Goal: Information Seeking & Learning: Learn about a topic

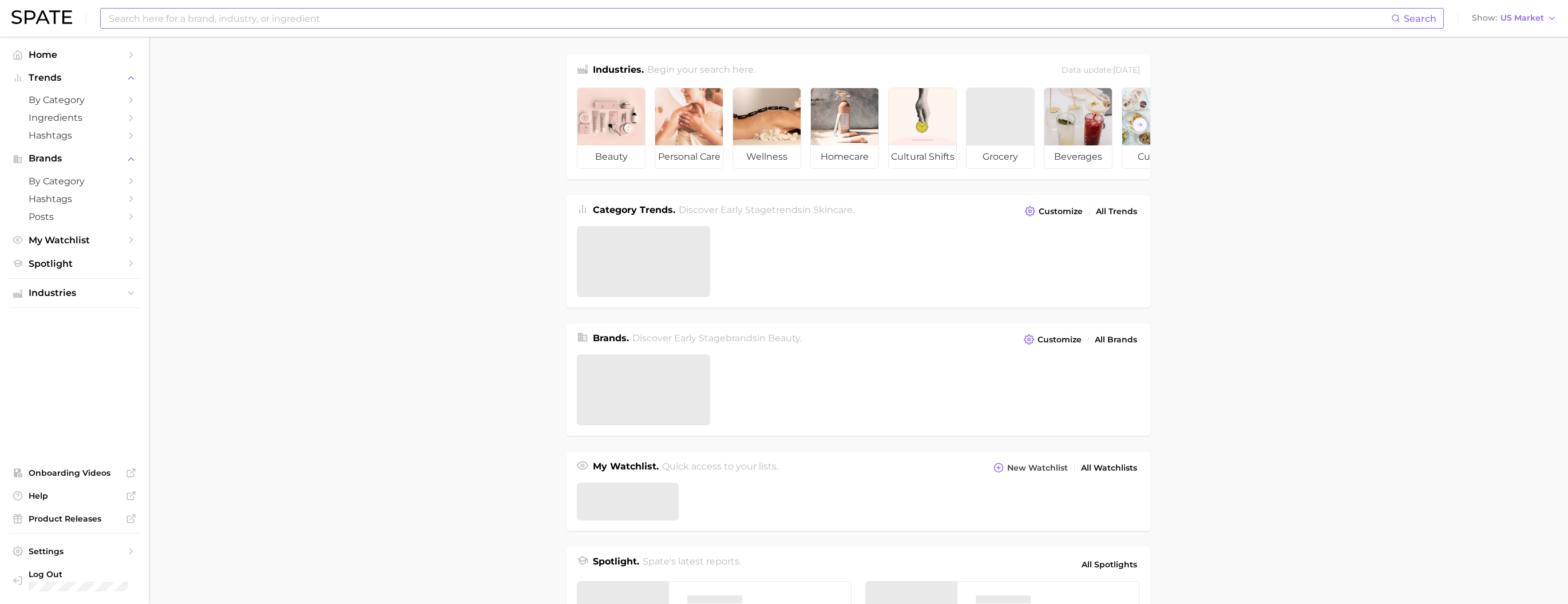
click at [495, 20] on input at bounding box center [749, 18] width 1284 height 19
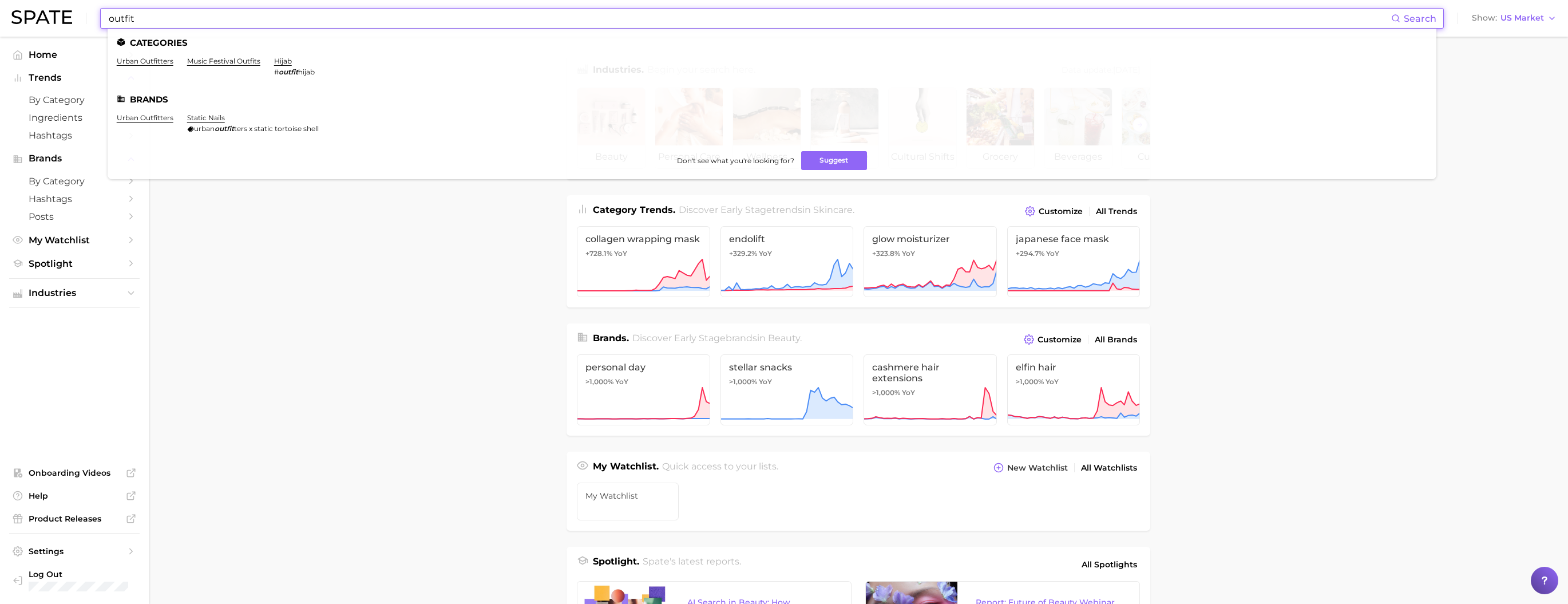
click at [316, 18] on input "outfit" at bounding box center [749, 18] width 1284 height 19
paste input "#oliveyoungglobal"
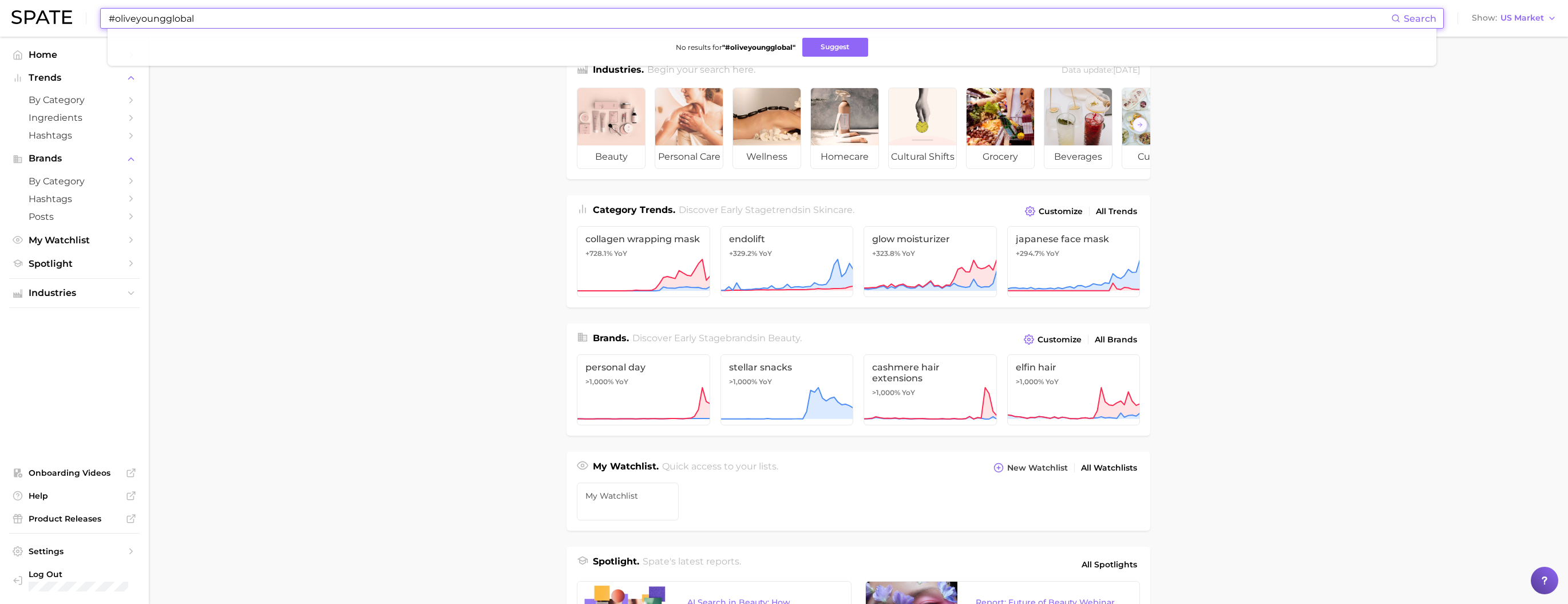
click at [203, 18] on input "#oliveyoungglobal" at bounding box center [749, 18] width 1284 height 19
type input "louis vuitton"
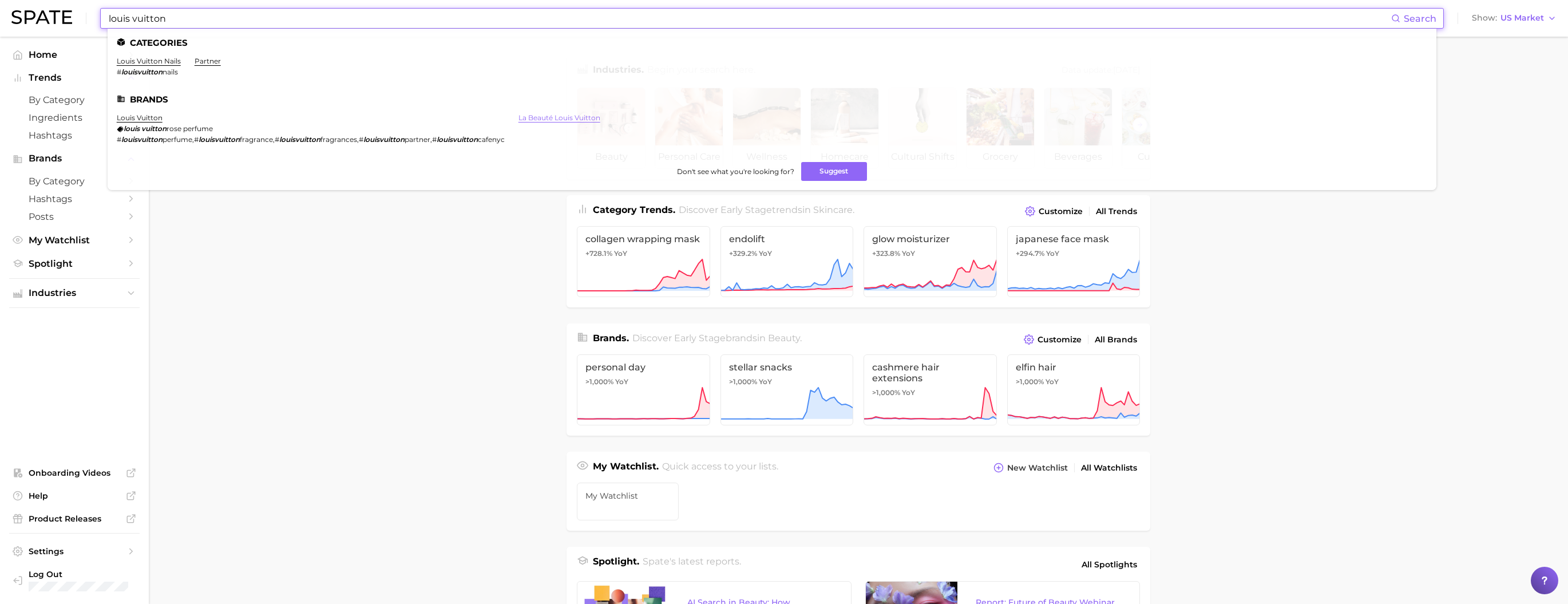
click at [563, 122] on link "la beauté louis vuitton" at bounding box center [559, 118] width 82 height 9
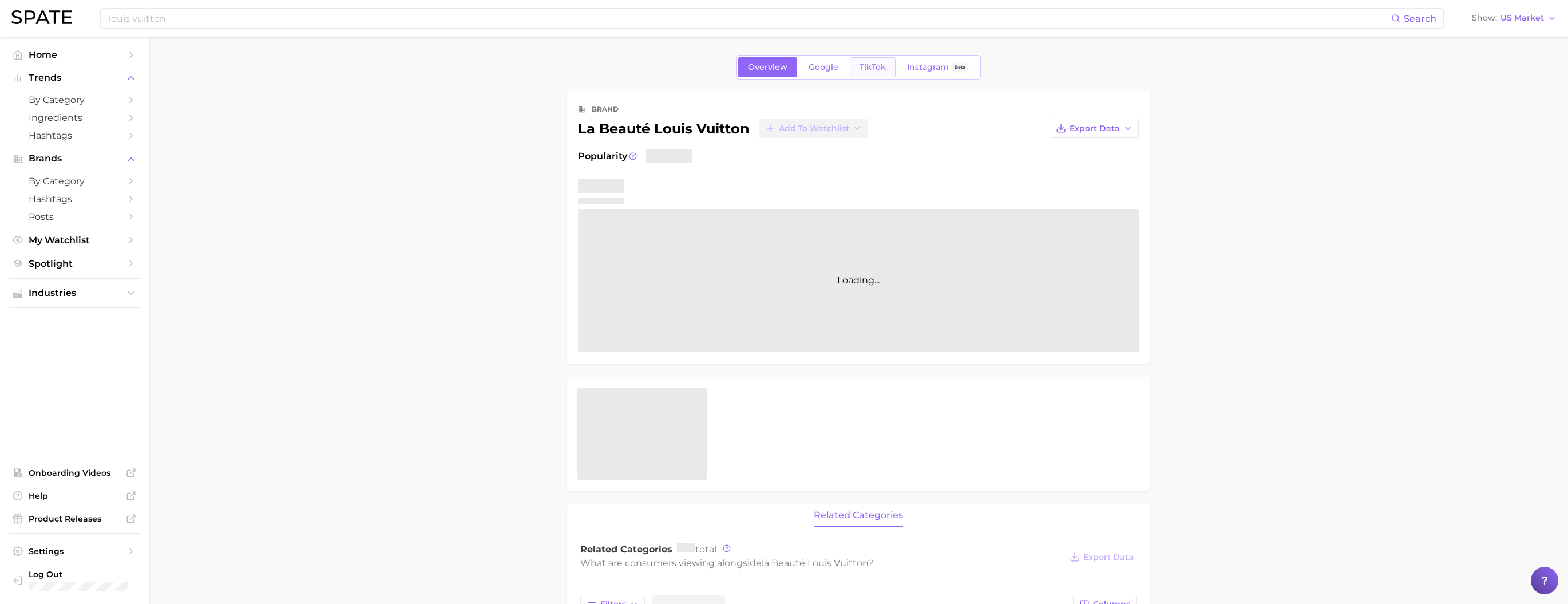
click at [864, 72] on span "TikTok" at bounding box center [872, 67] width 26 height 10
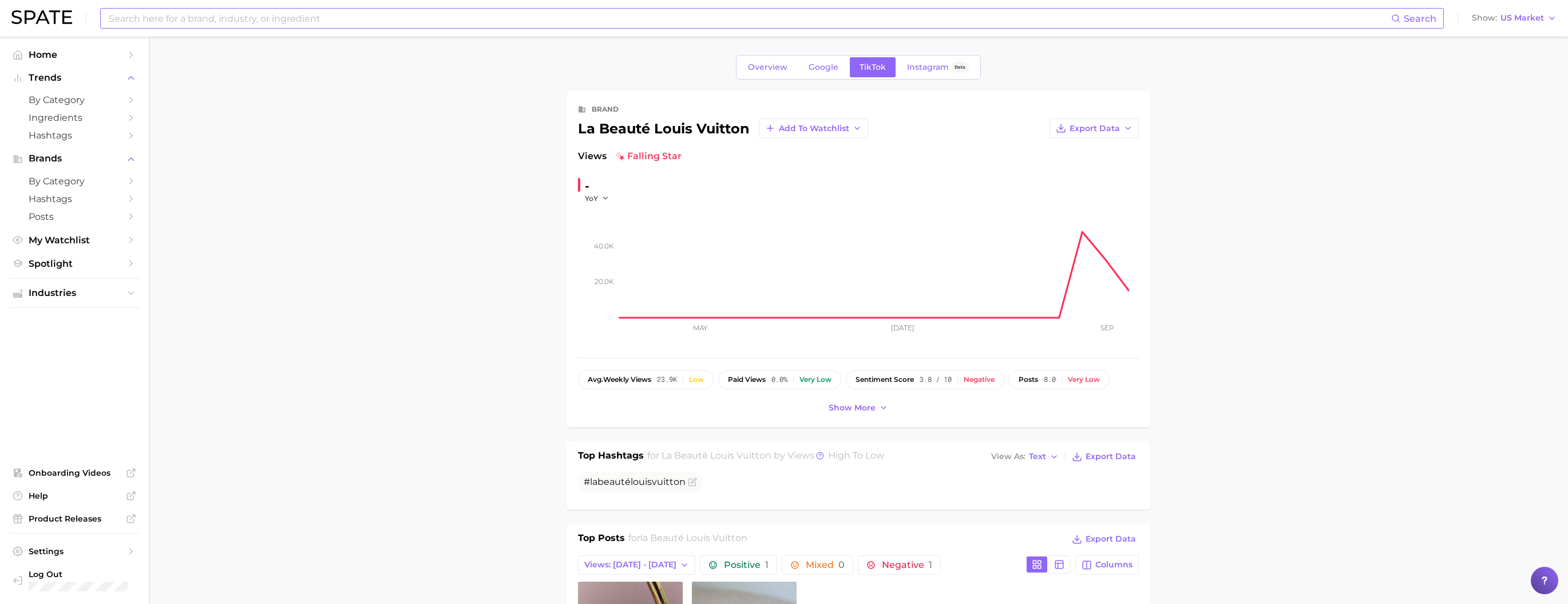
click at [216, 16] on input at bounding box center [749, 18] width 1284 height 19
click at [428, 26] on input at bounding box center [749, 18] width 1284 height 19
click at [425, 19] on input at bounding box center [749, 18] width 1284 height 19
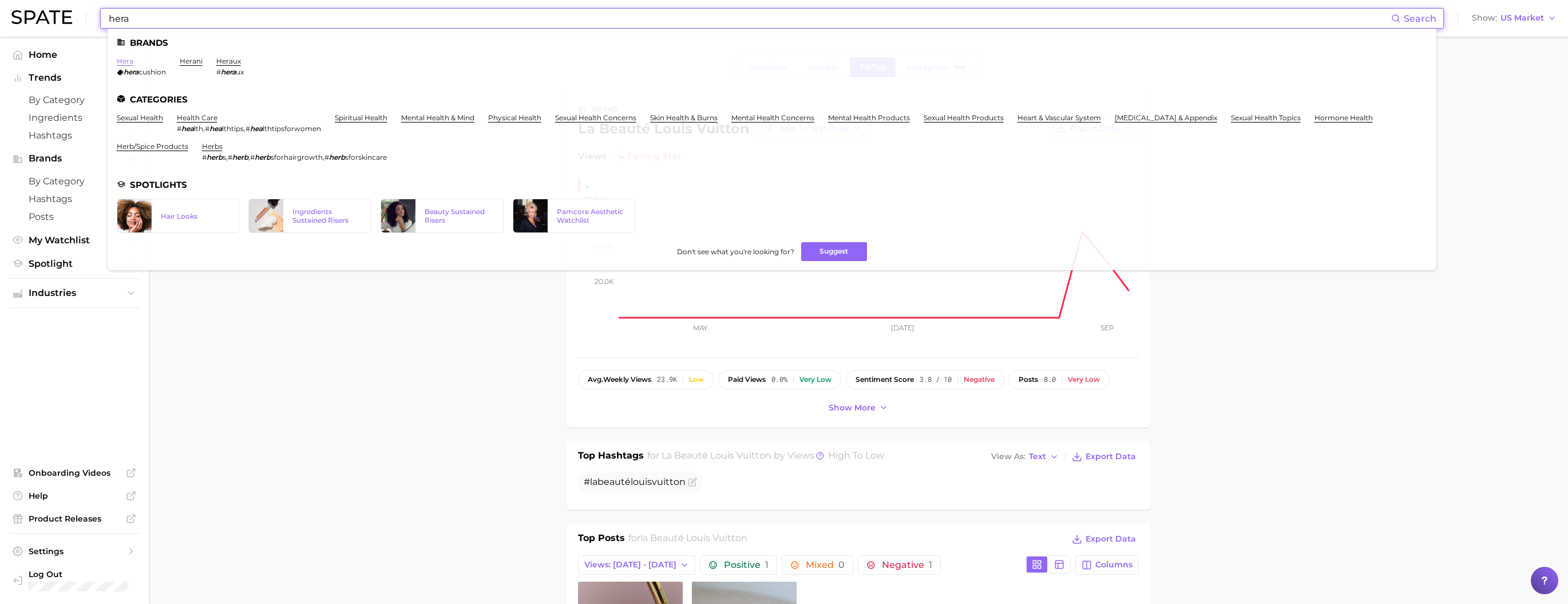
type input "hera"
click at [133, 61] on link "hera" at bounding box center [125, 61] width 16 height 9
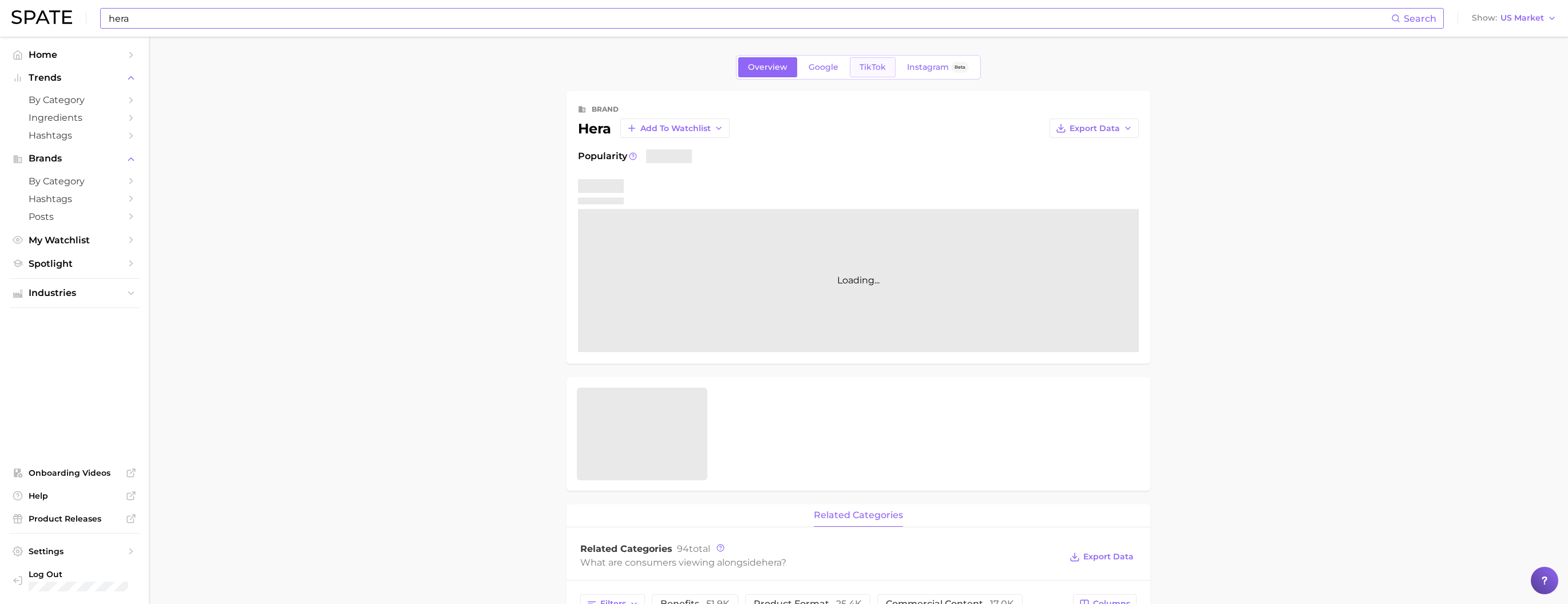
click at [870, 72] on span "TikTok" at bounding box center [872, 67] width 26 height 10
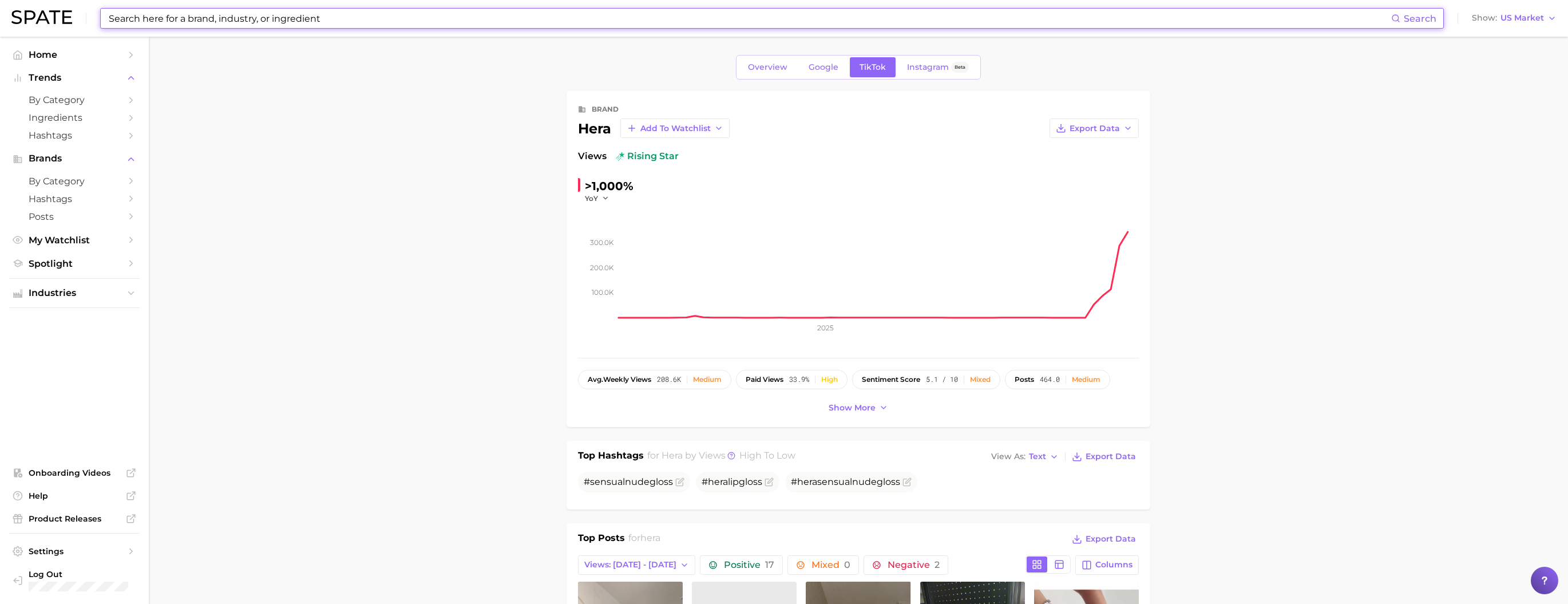
click at [635, 22] on input at bounding box center [749, 18] width 1284 height 19
type input "ㅐ"
type input "o"
type input "oliveyoung"
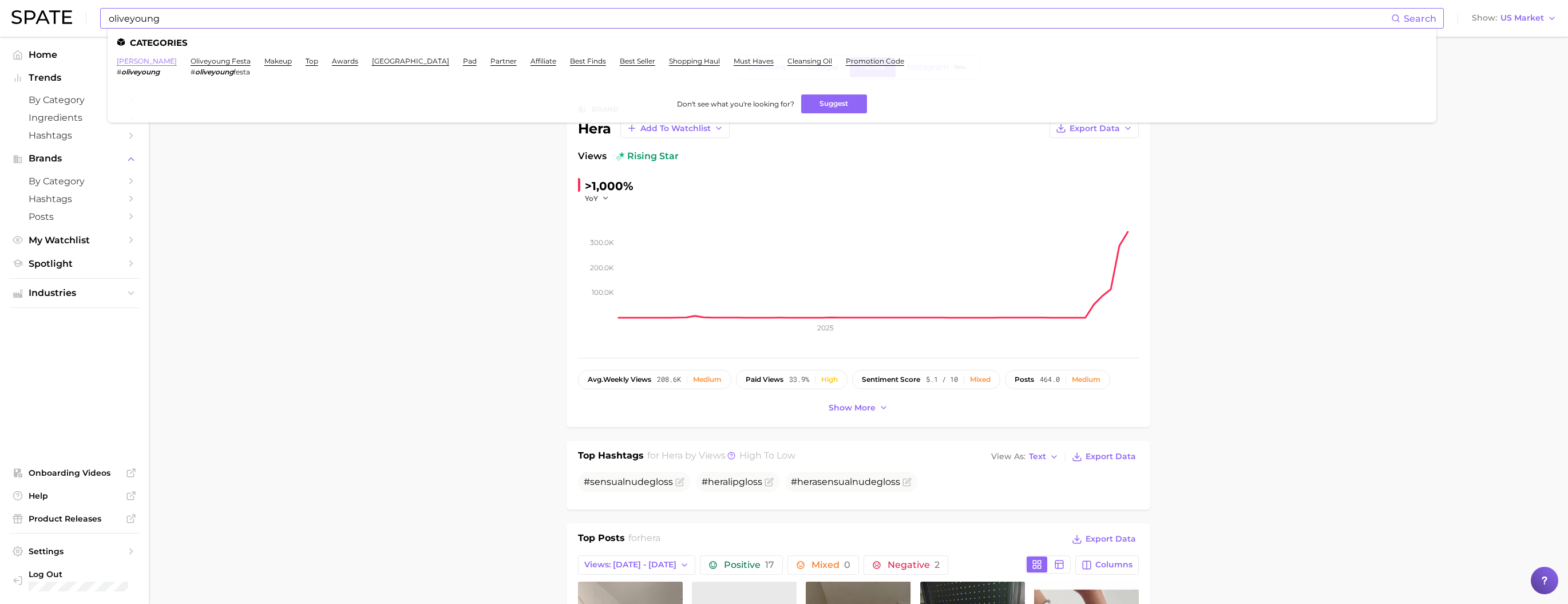
click at [167, 65] on link "[PERSON_NAME]" at bounding box center [147, 61] width 60 height 9
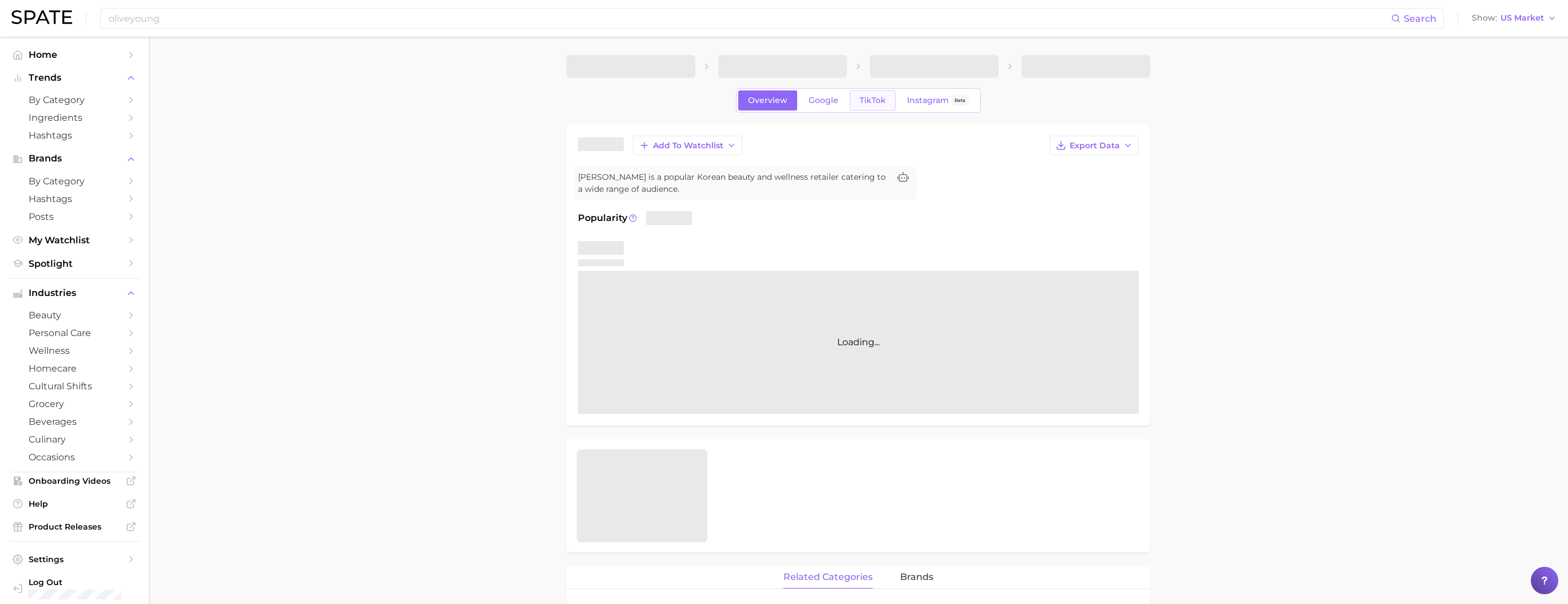
click at [876, 105] on span "TikTok" at bounding box center [872, 100] width 26 height 10
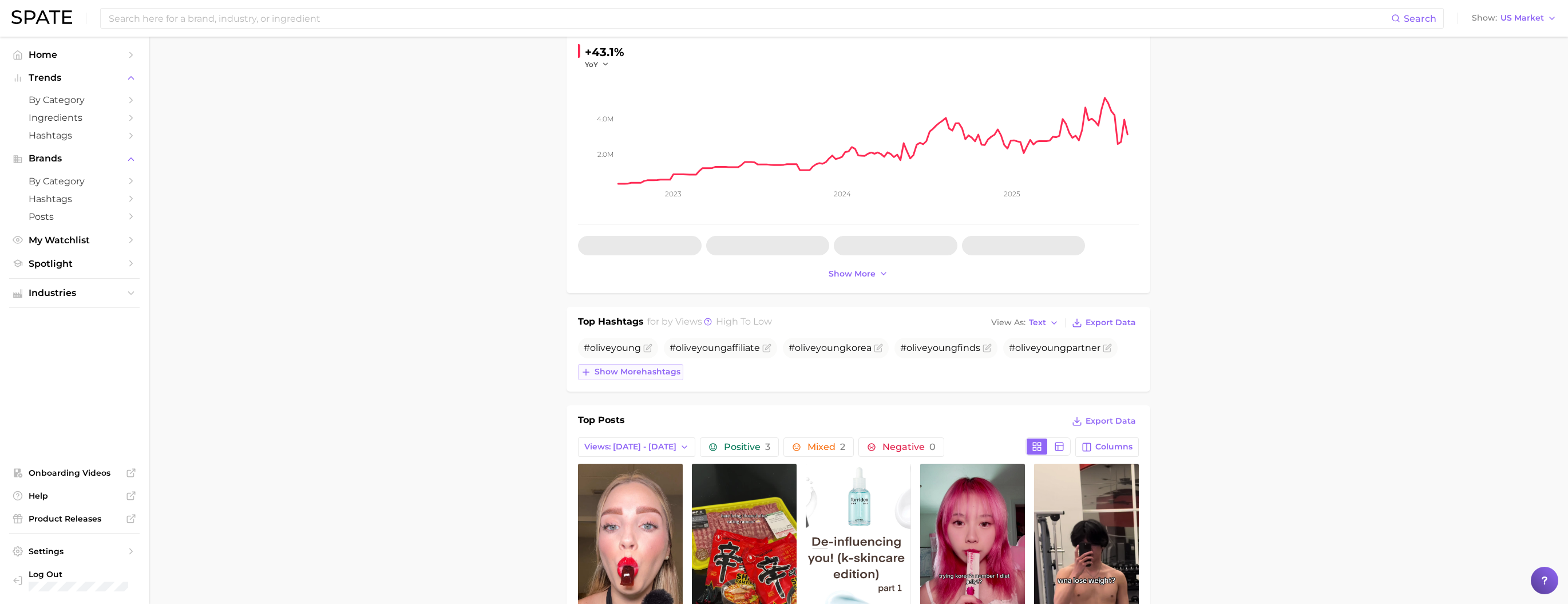
click at [650, 377] on span "Show more hashtags" at bounding box center [637, 372] width 86 height 10
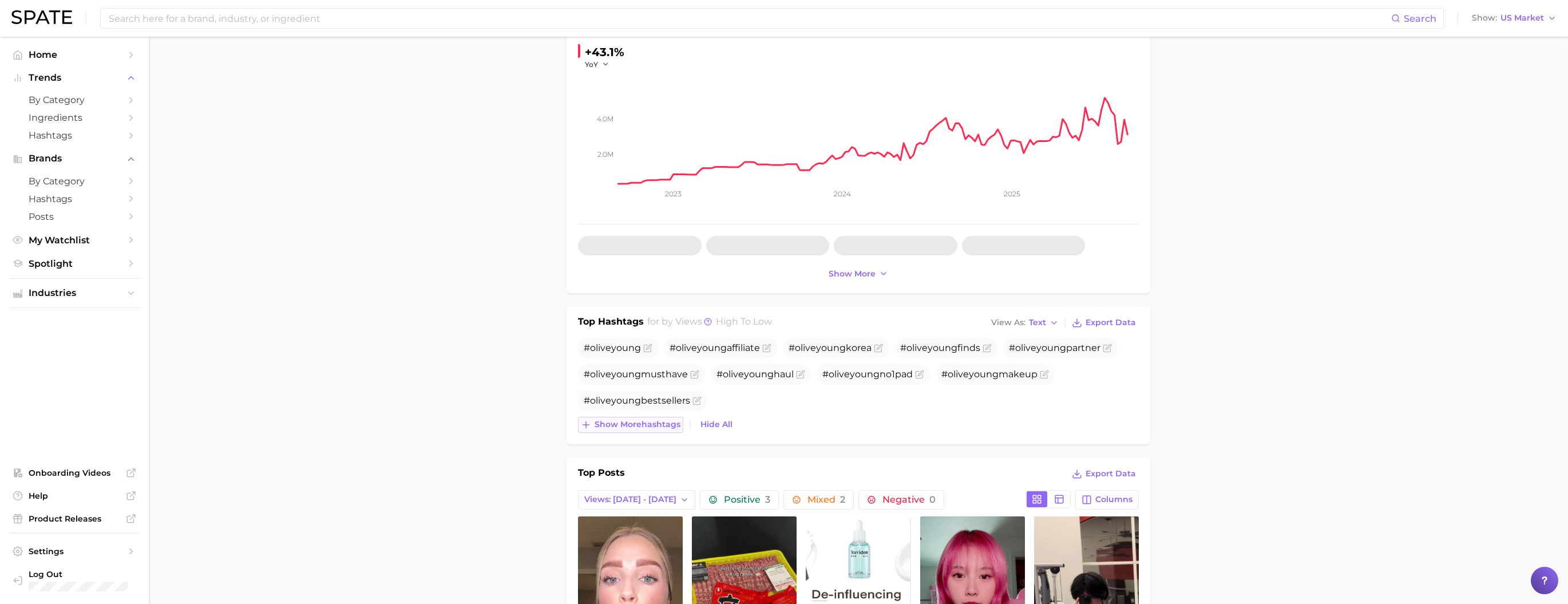
click at [642, 429] on span "Show more hashtags" at bounding box center [637, 424] width 86 height 10
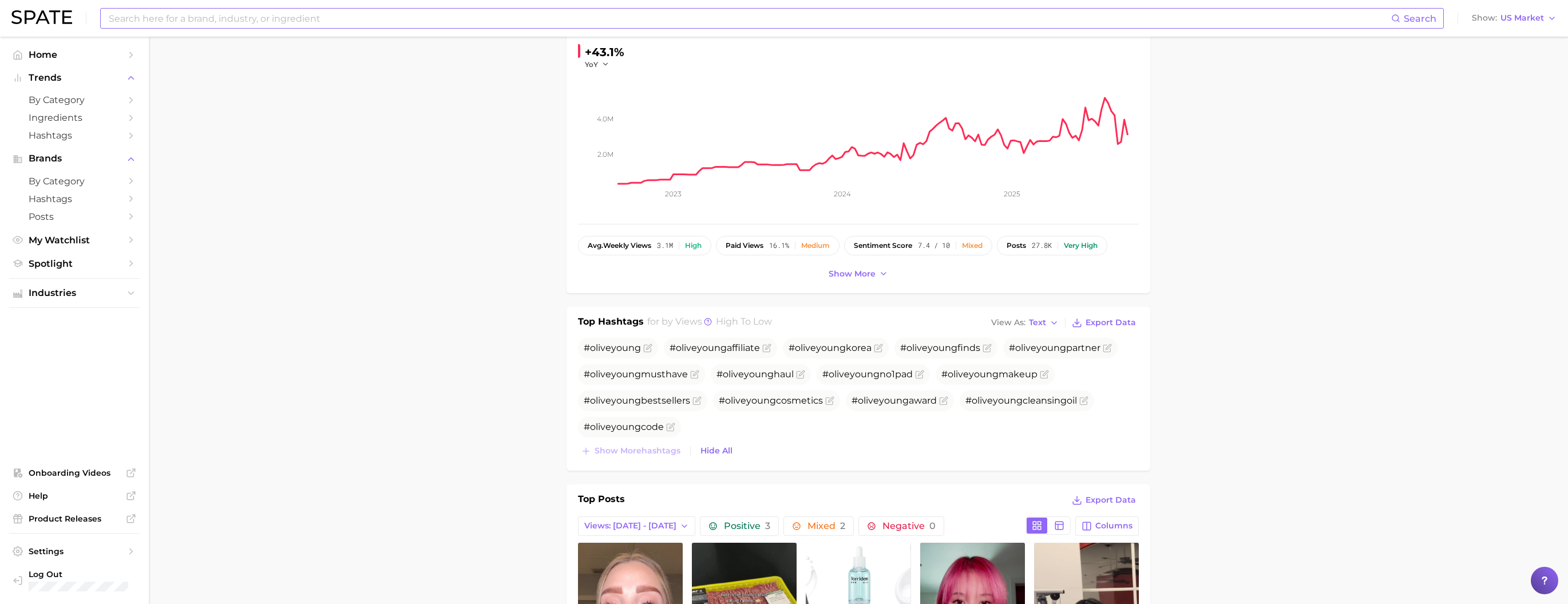
click at [494, 21] on input at bounding box center [749, 18] width 1284 height 19
type input "oliveyoung"
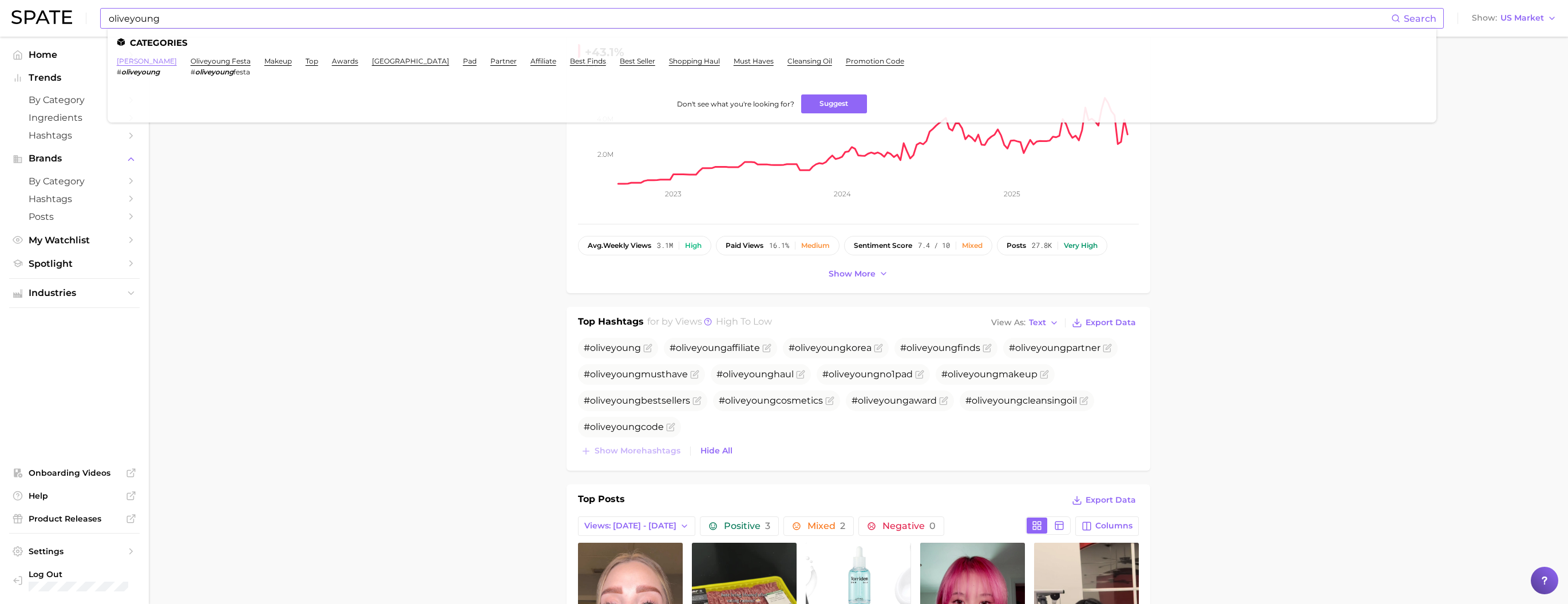
click at [152, 63] on link "[PERSON_NAME]" at bounding box center [147, 61] width 60 height 9
